Goal: Communication & Community: Answer question/provide support

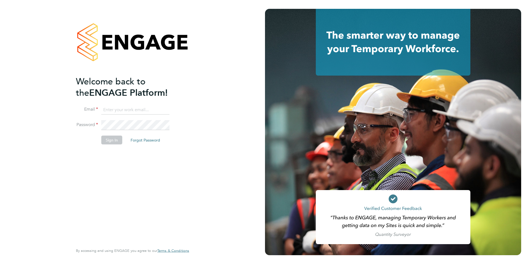
type input "hannah@xede.co.uk"
click at [118, 136] on button "Sign In" at bounding box center [111, 140] width 21 height 9
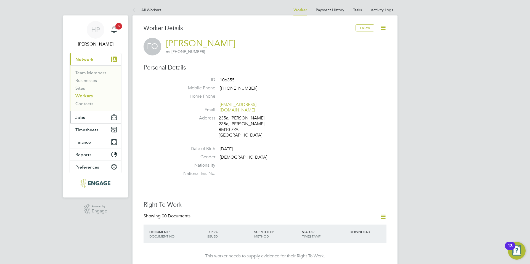
click at [102, 119] on button "Jobs" at bounding box center [95, 117] width 51 height 12
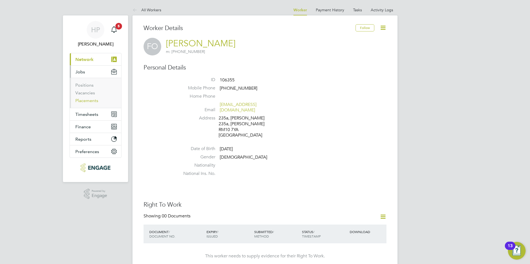
click at [83, 99] on link "Placements" at bounding box center [86, 100] width 23 height 5
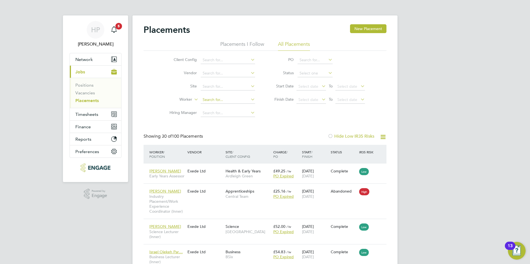
click at [224, 99] on input at bounding box center [228, 100] width 54 height 8
paste input "Keung"
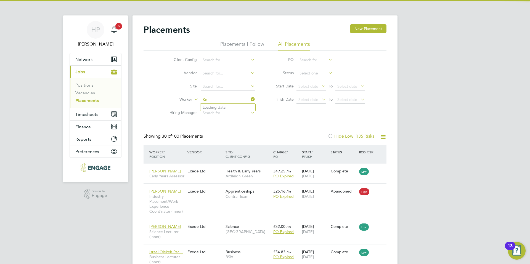
type input "K"
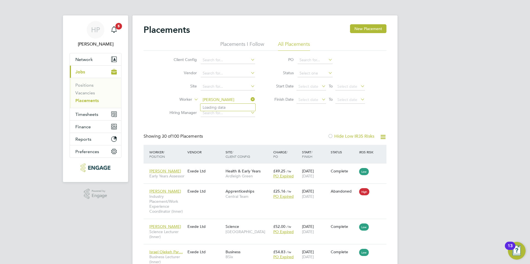
type input "[PERSON_NAME]"
click at [228, 113] on input at bounding box center [228, 113] width 54 height 8
click at [229, 97] on input at bounding box center [228, 100] width 54 height 8
paste input "[PERSON_NAME]"
type input "[PERSON_NAME]"
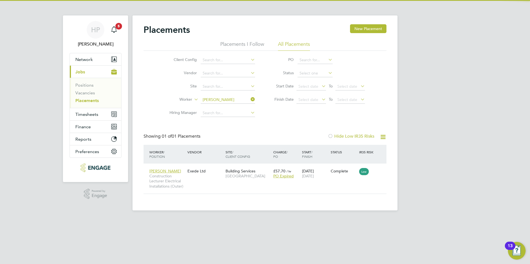
scroll to position [5, 26]
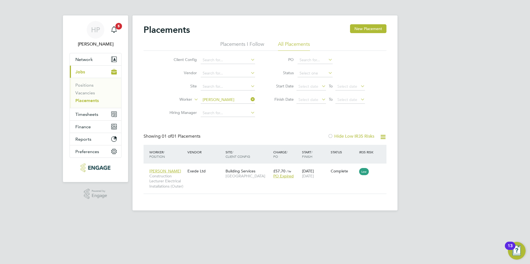
click at [242, 100] on input "[PERSON_NAME]" at bounding box center [228, 100] width 54 height 8
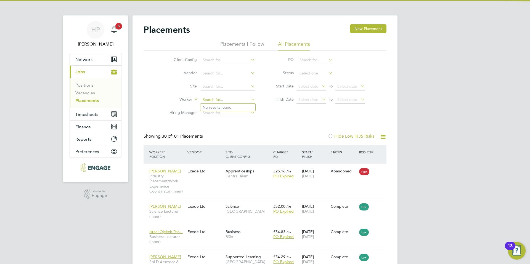
scroll to position [16, 48]
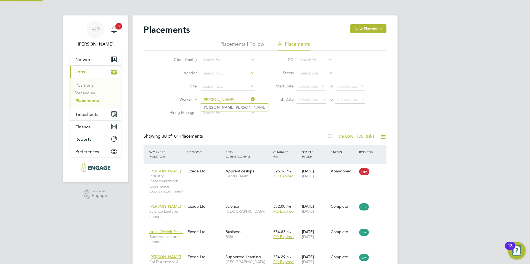
type input "[PERSON_NAME]"
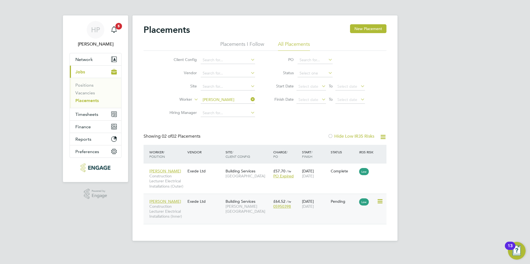
click at [215, 215] on div "[PERSON_NAME] Construction Lecturer Electrical Installations (Inner) Exede Ltd …" at bounding box center [264, 209] width 243 height 30
click at [174, 201] on span "[PERSON_NAME]" at bounding box center [165, 201] width 32 height 5
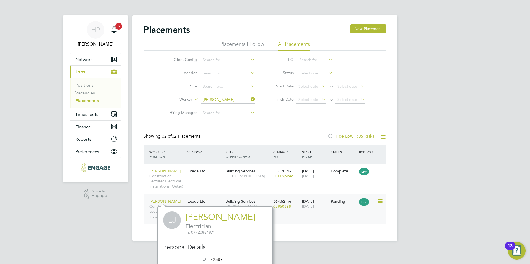
click at [198, 202] on div "Exede Ltd" at bounding box center [205, 201] width 38 height 10
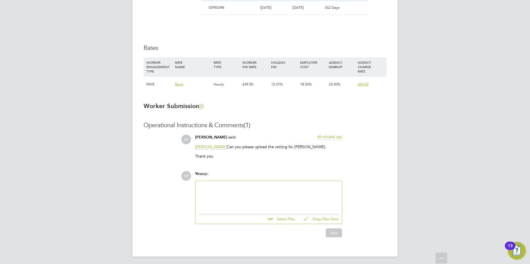
scroll to position [344, 0]
click at [277, 218] on input "file" at bounding box center [297, 217] width 83 height 8
type input "C:\fakepath\REF---1ST-STEP-SOLUTIONS---14.08.2013-25.08.2023.pdf"
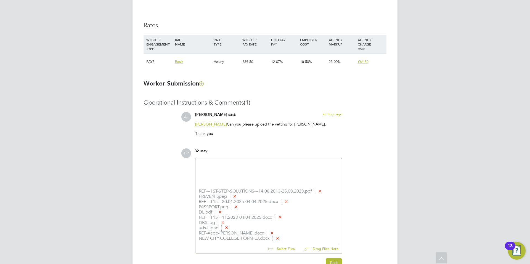
scroll to position [396, 0]
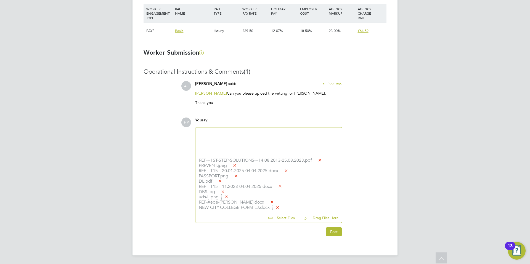
click at [223, 137] on div at bounding box center [269, 143] width 140 height 24
click at [230, 137] on div "Let me know if theres anything else you require" at bounding box center [269, 138] width 140 height 5
click at [289, 136] on div "Let me know if there's anything else you require" at bounding box center [269, 138] width 140 height 5
click at [327, 230] on button "Post" at bounding box center [334, 231] width 16 height 9
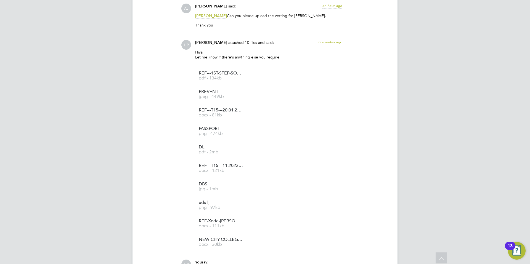
scroll to position [453, 0]
